Goal: Information Seeking & Learning: Find specific fact

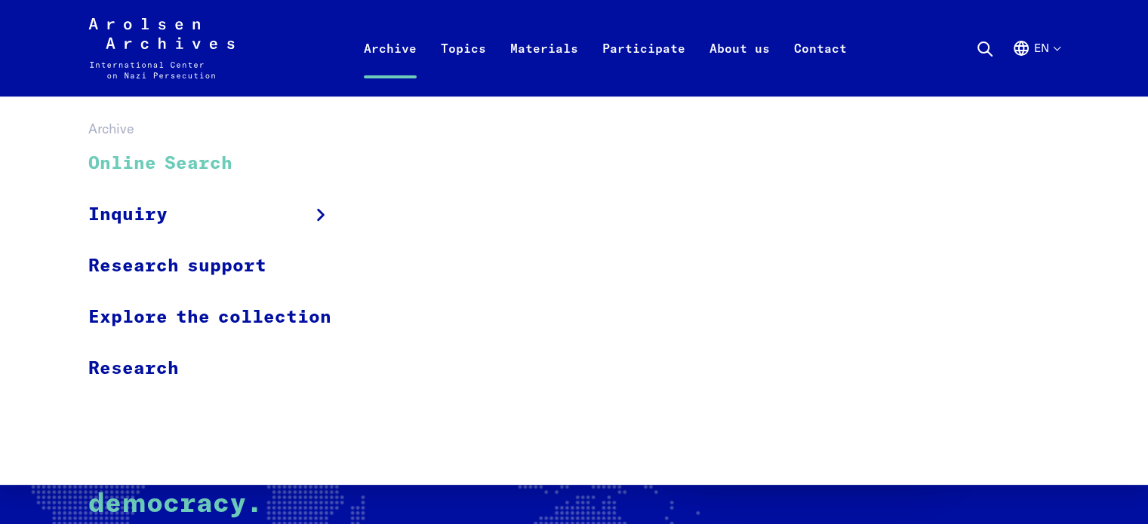
click at [220, 155] on link "Online Search" at bounding box center [219, 164] width 263 height 51
click at [109, 157] on link "Online Search" at bounding box center [219, 164] width 263 height 51
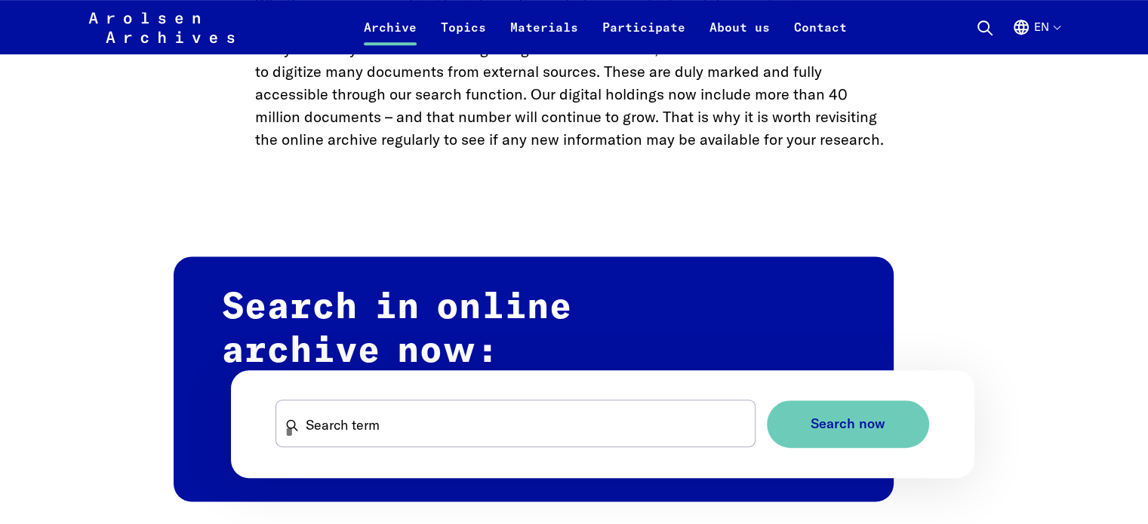
scroll to position [785, 0]
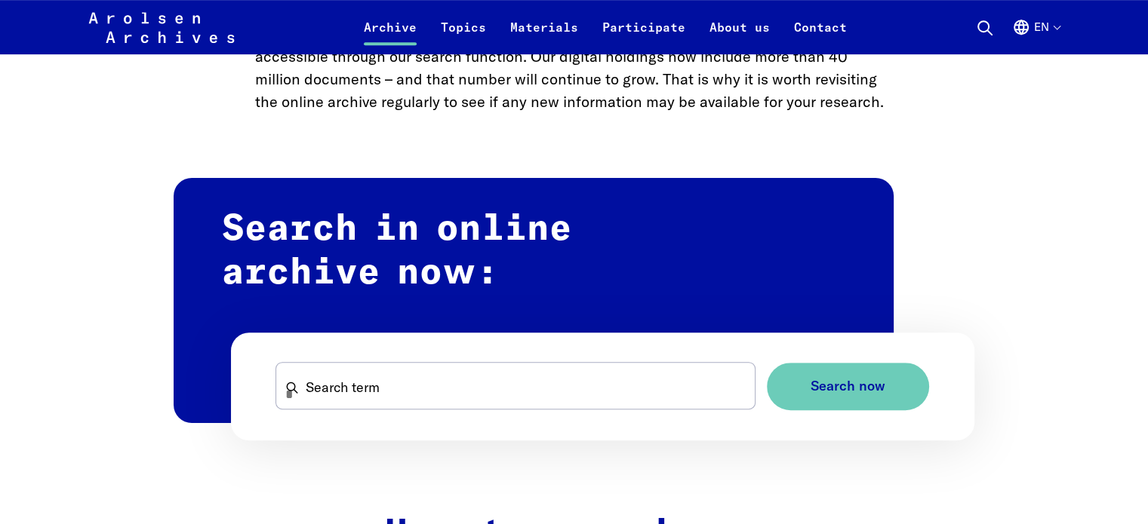
click at [335, 357] on form "Search term Search now" at bounding box center [603, 387] width 744 height 108
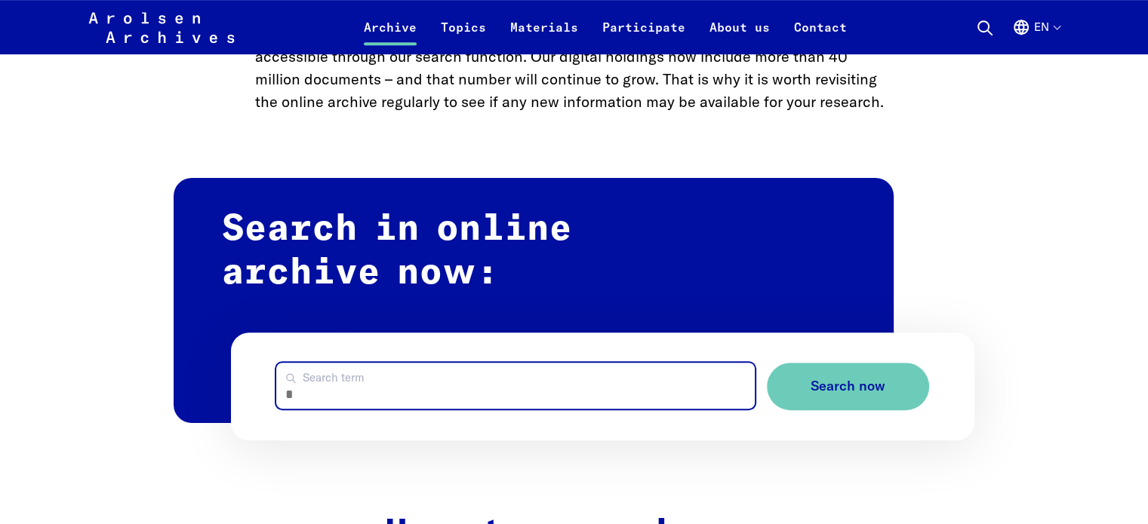
click at [343, 392] on input "Search term" at bounding box center [515, 386] width 478 height 46
type input "**********"
click at [767, 363] on button "Search now" at bounding box center [848, 387] width 162 height 48
